Goal: Task Accomplishment & Management: Manage account settings

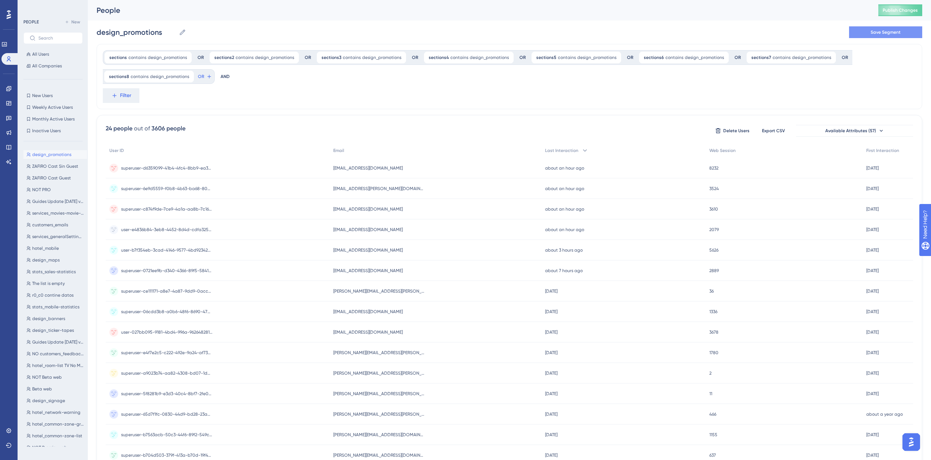
click at [875, 33] on span "Save Segment" at bounding box center [886, 32] width 30 height 6
click at [911, 11] on button "Publish Changes" at bounding box center [901, 10] width 44 height 12
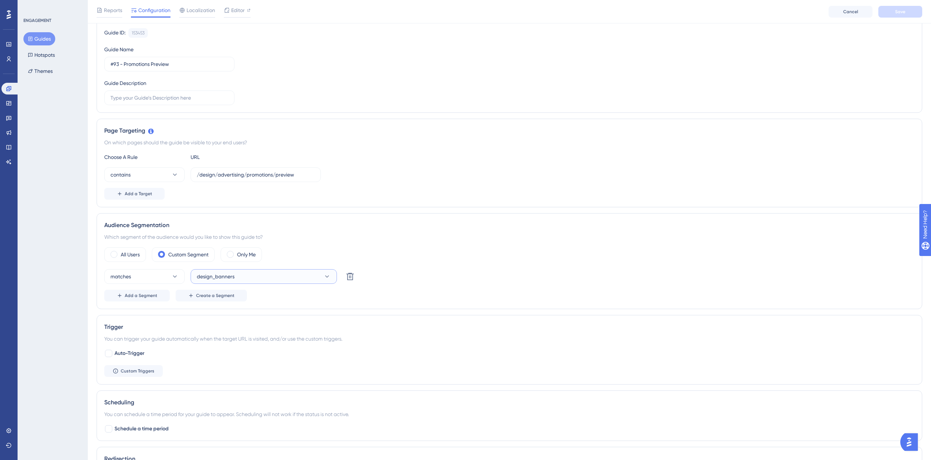
click at [254, 277] on button "design_banners" at bounding box center [264, 276] width 146 height 15
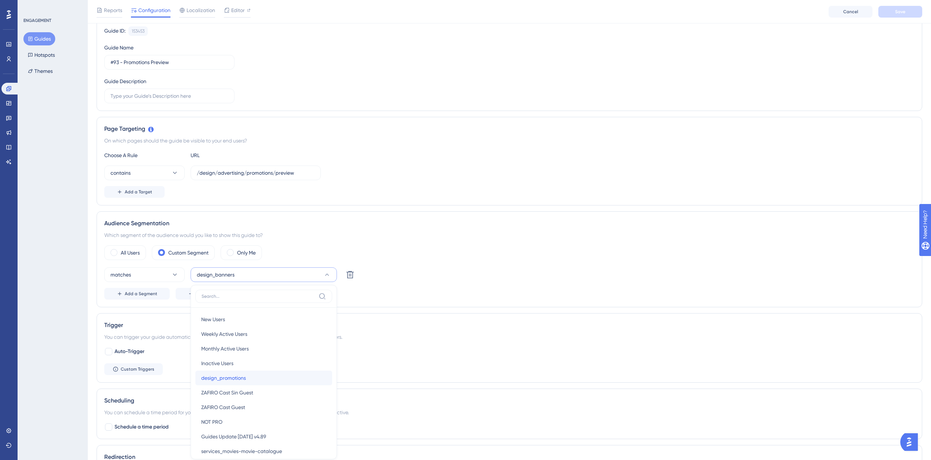
click at [237, 380] on span "design_promotions" at bounding box center [223, 377] width 45 height 9
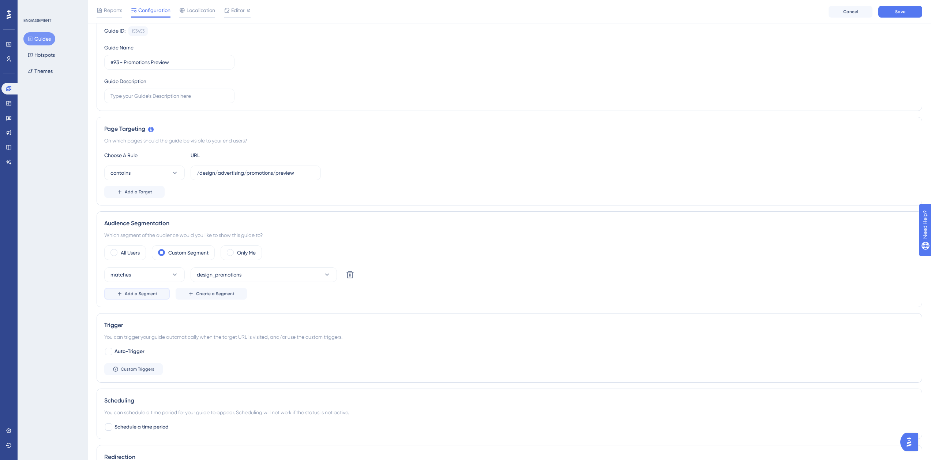
click at [141, 290] on button "Add a Segment" at bounding box center [137, 294] width 66 height 12
click at [244, 301] on button "Choose a segment" at bounding box center [264, 295] width 146 height 15
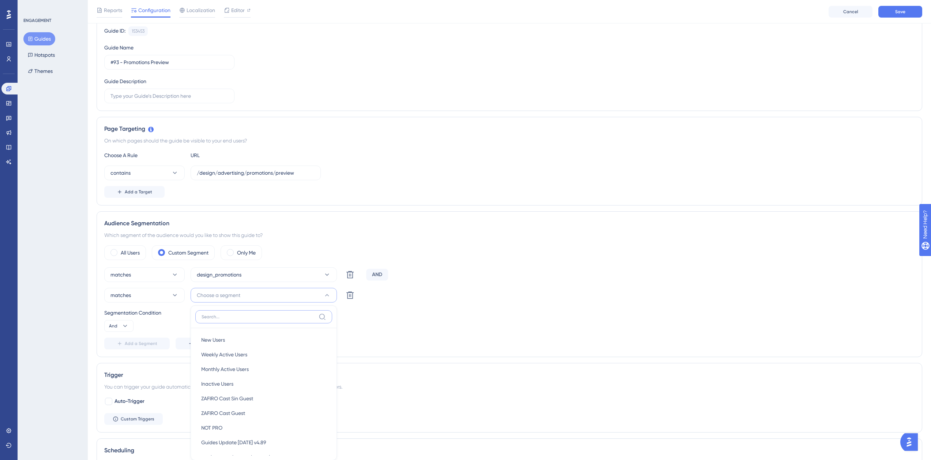
scroll to position [193, 0]
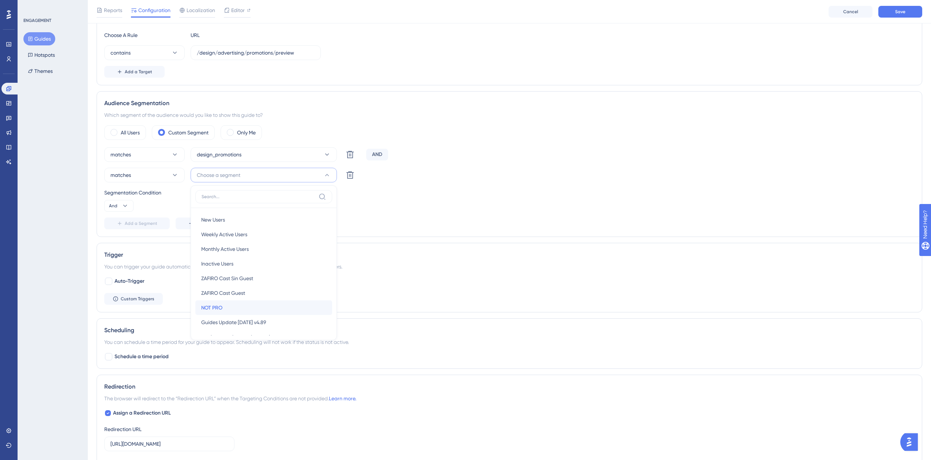
click at [244, 300] on div "NOT PRO NOT PRO" at bounding box center [263, 307] width 125 height 15
click at [134, 222] on span "Add a Segment" at bounding box center [141, 223] width 33 height 6
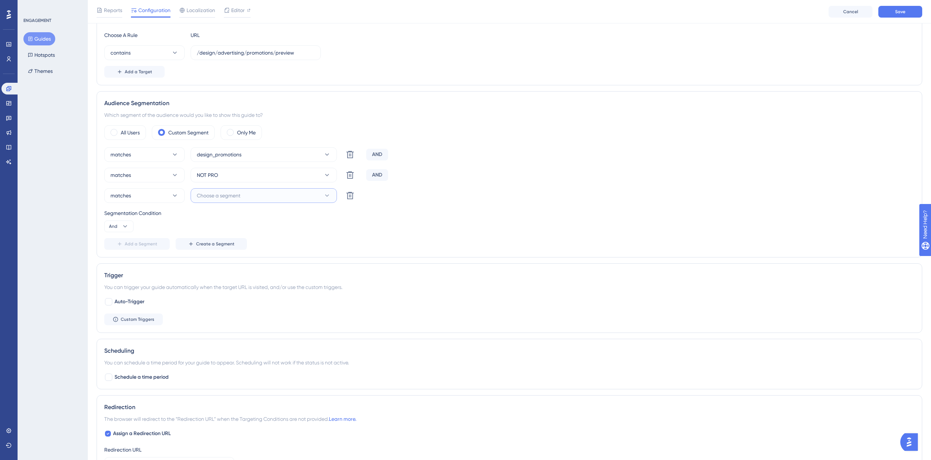
click at [229, 201] on button "Choose a segment" at bounding box center [264, 195] width 146 height 15
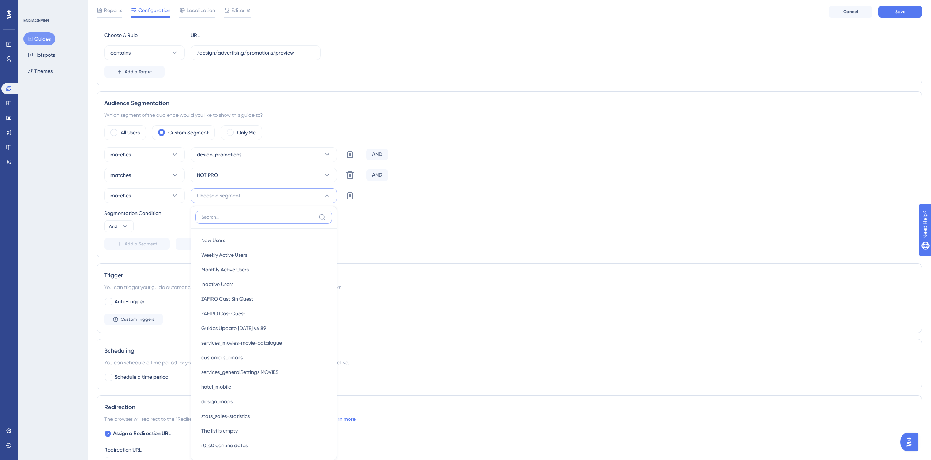
scroll to position [242, 0]
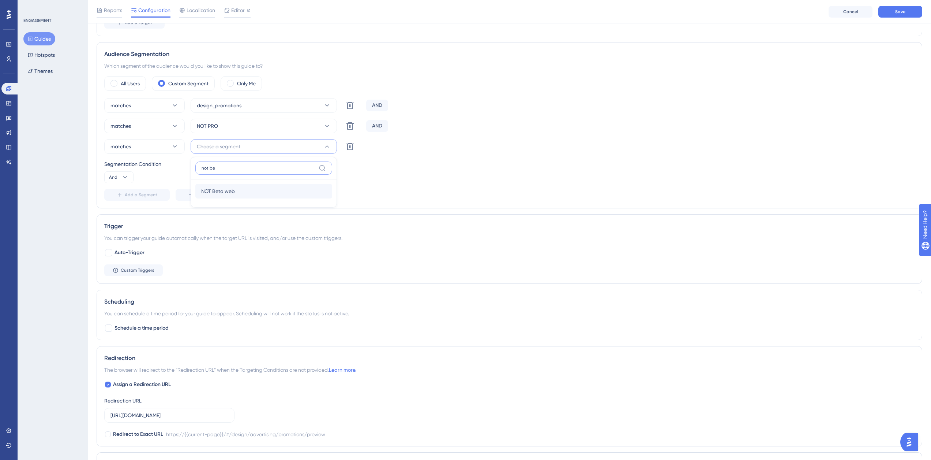
type input "not be"
click at [236, 188] on div "NOT Beta web NOT Beta web" at bounding box center [263, 191] width 125 height 15
click at [135, 195] on span "Add a Segment" at bounding box center [141, 195] width 33 height 6
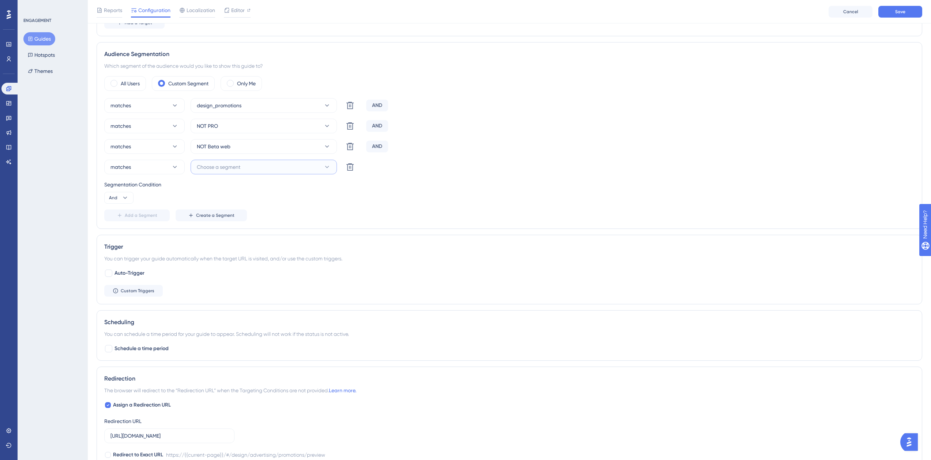
click at [247, 172] on button "Choose a segment" at bounding box center [264, 167] width 146 height 15
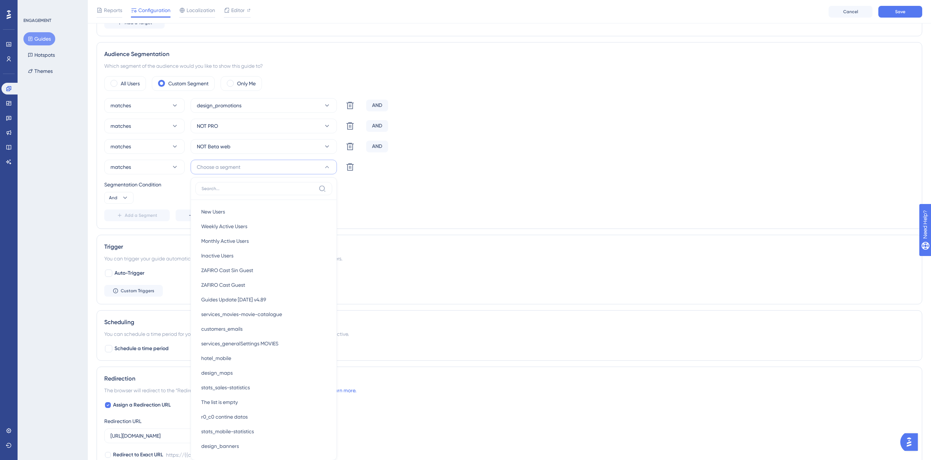
scroll to position [271, 0]
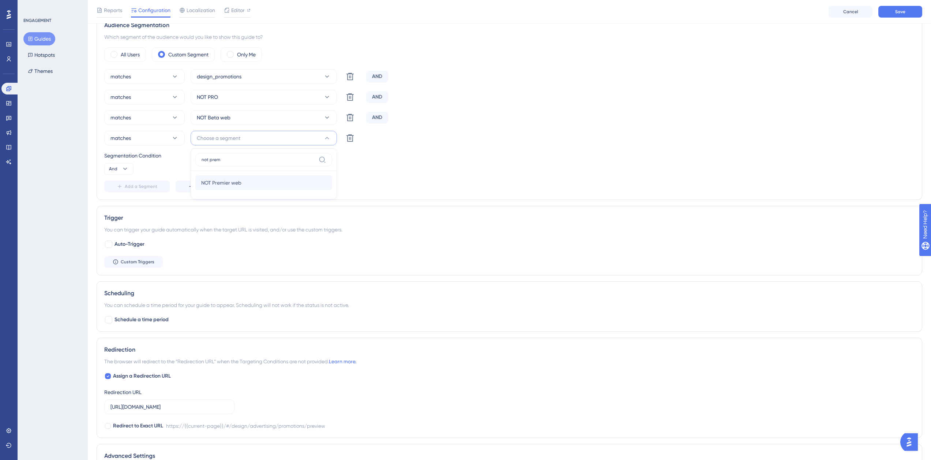
type input "not prem"
click at [245, 178] on div "NOT Premier web NOT Premier web" at bounding box center [263, 182] width 125 height 15
